Goal: Find specific page/section: Find specific page/section

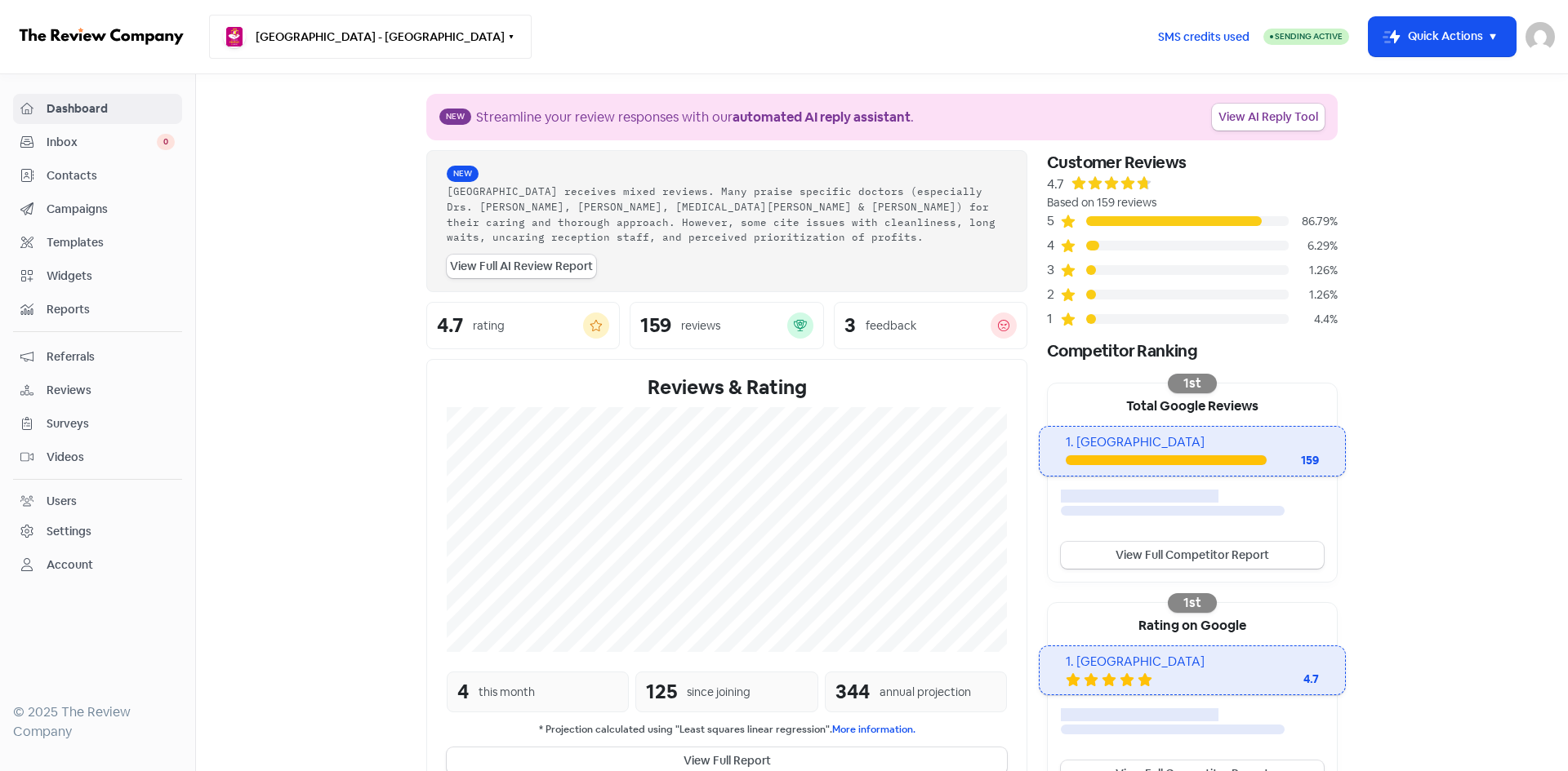
click at [271, 26] on button "[GEOGRAPHIC_DATA] - [GEOGRAPHIC_DATA]" at bounding box center [369, 37] width 322 height 44
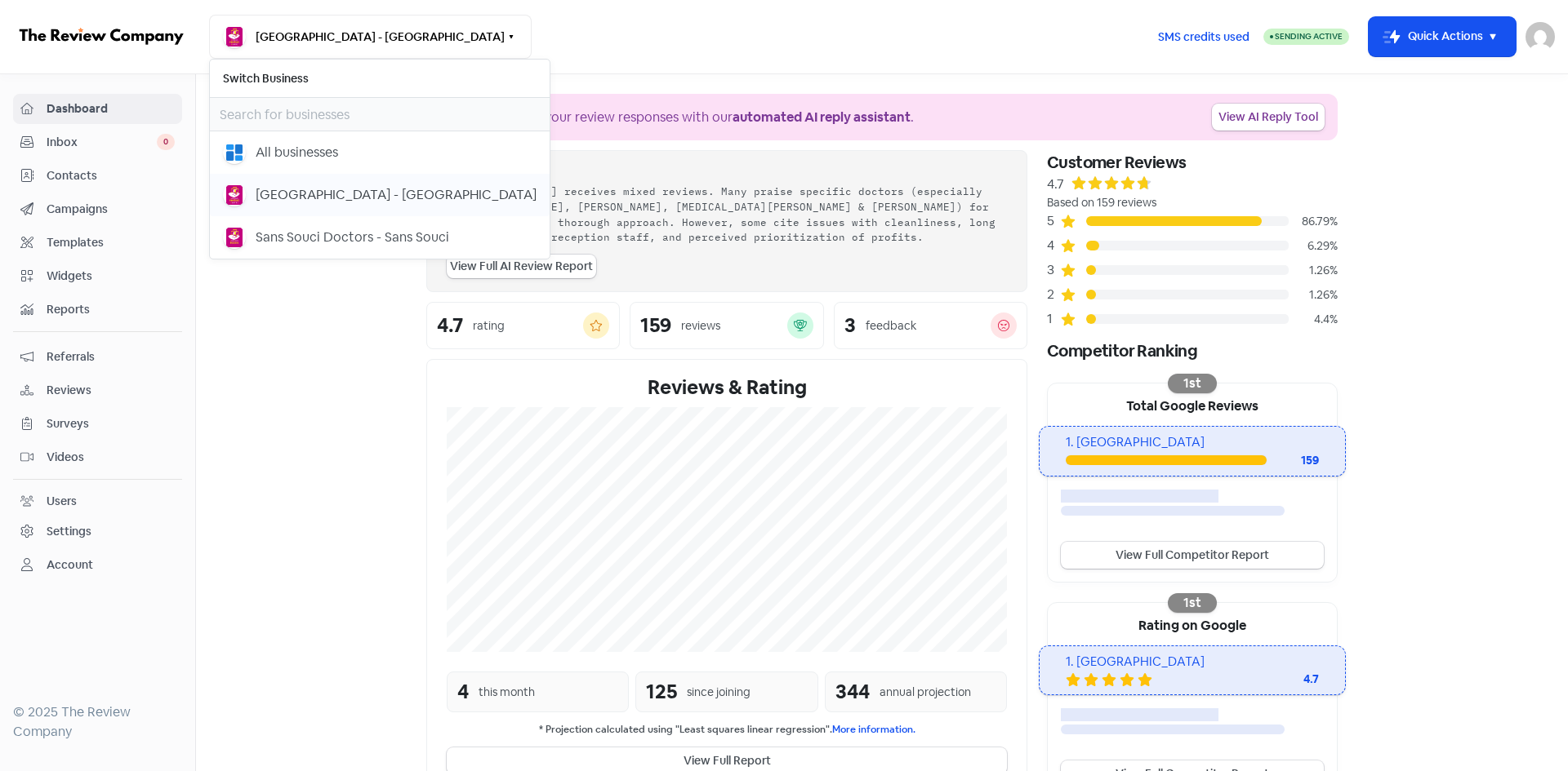
click at [304, 193] on div "[GEOGRAPHIC_DATA] - [GEOGRAPHIC_DATA]" at bounding box center [396, 195] width 281 height 19
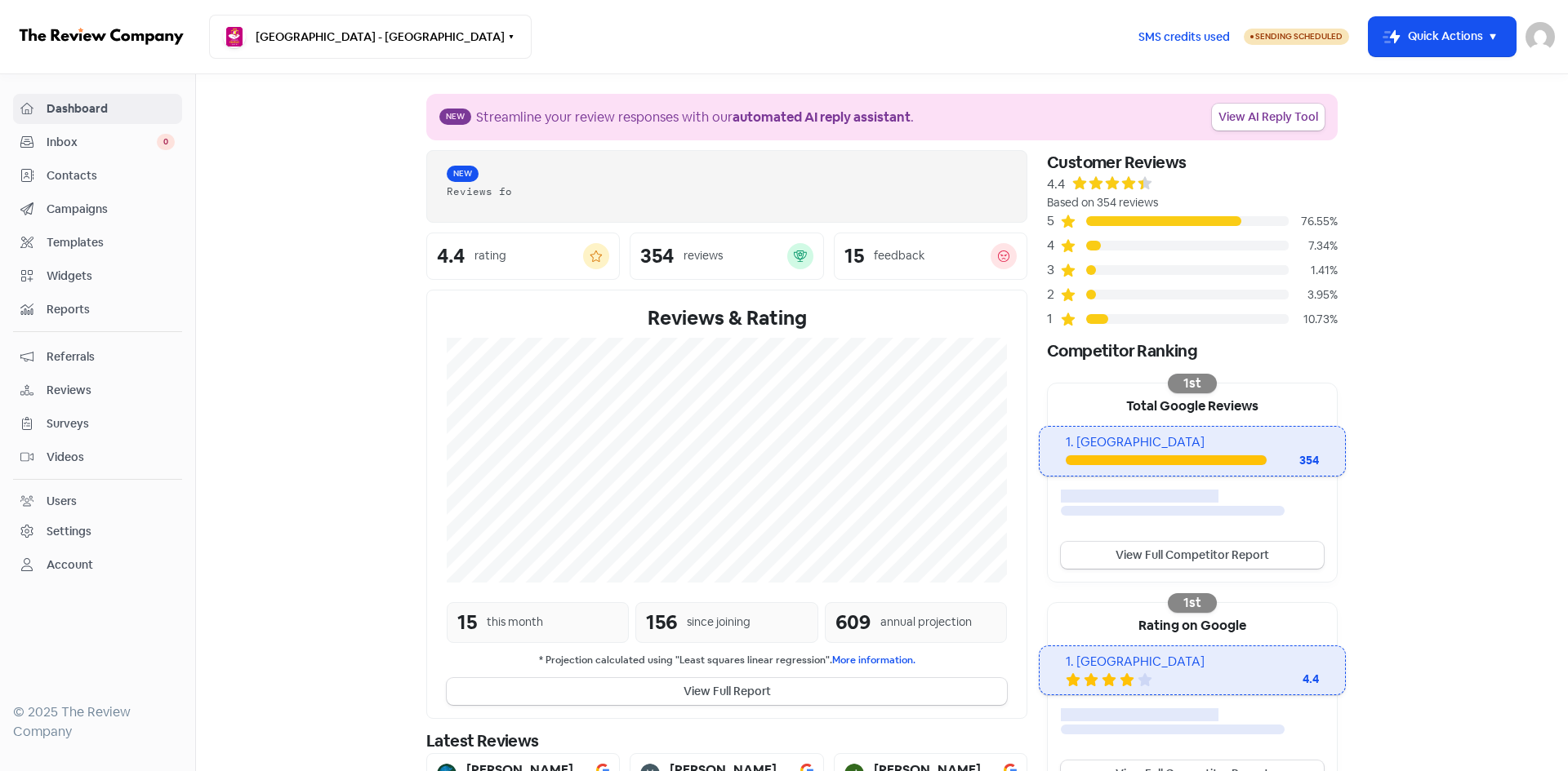
click at [116, 181] on span "Contacts" at bounding box center [110, 176] width 128 height 17
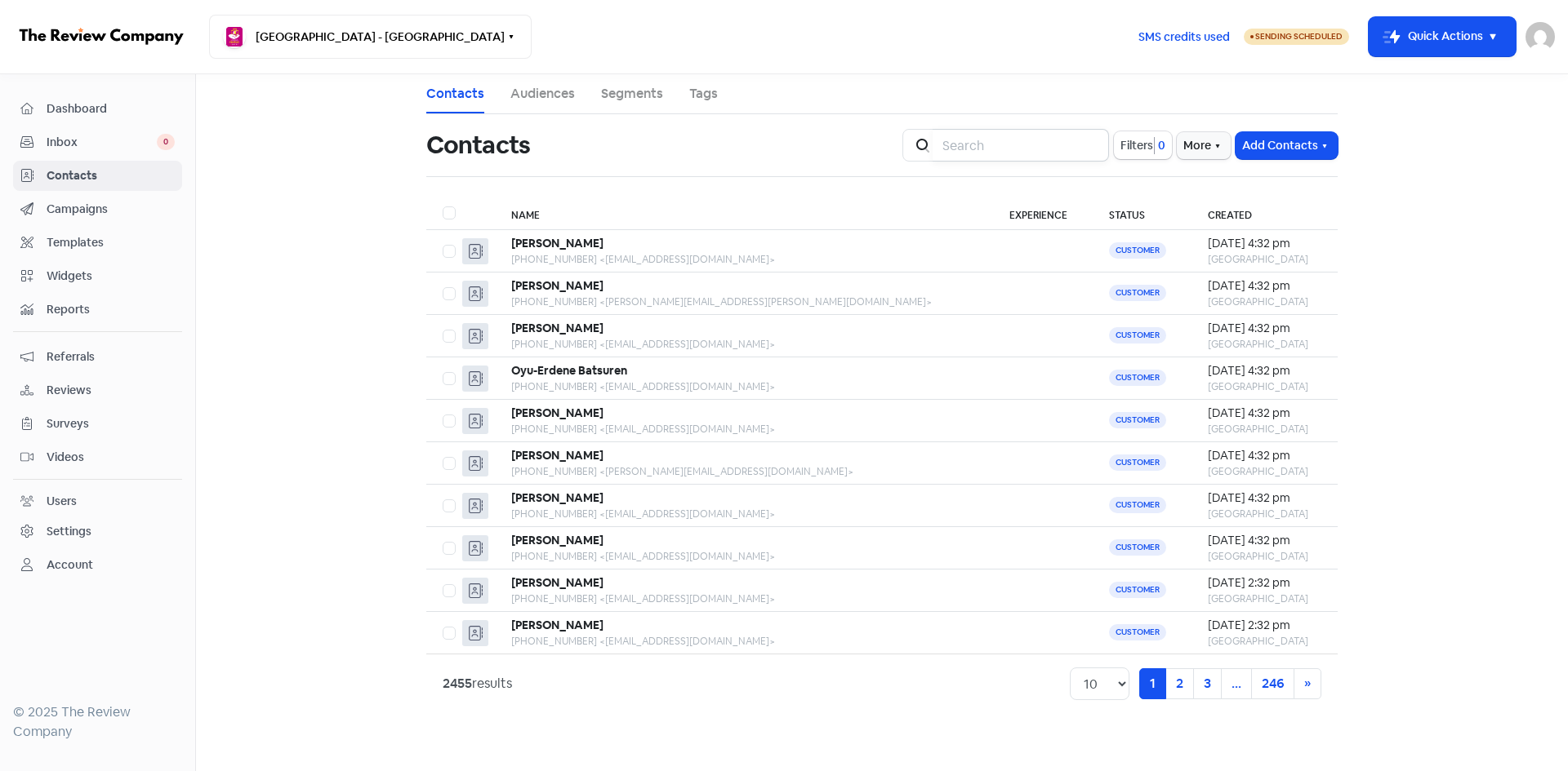
click at [981, 146] on input "search" at bounding box center [1020, 145] width 176 height 33
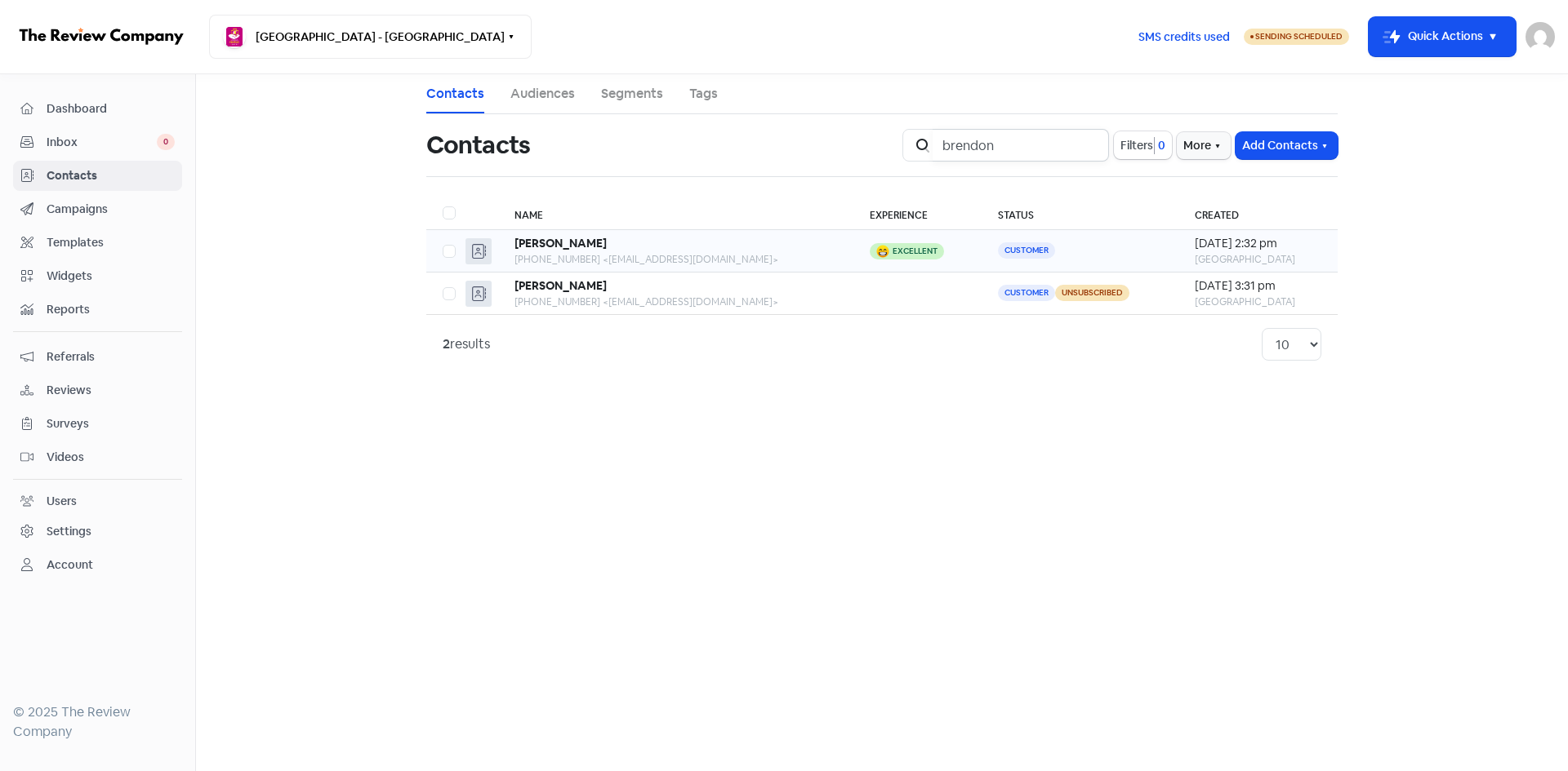
type input "brendon"
click at [733, 261] on div "[PHONE_NUMBER] <[EMAIL_ADDRESS][DOMAIN_NAME]>" at bounding box center [675, 259] width 322 height 14
